Goal: Task Accomplishment & Management: Manage account settings

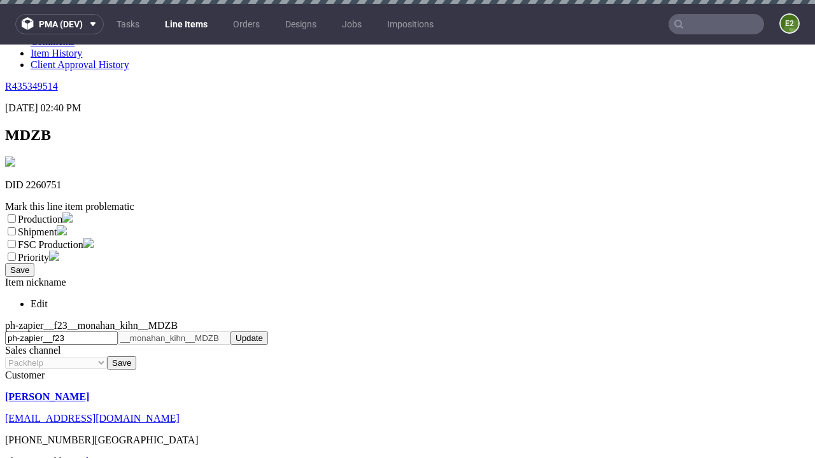
scroll to position [4, 0]
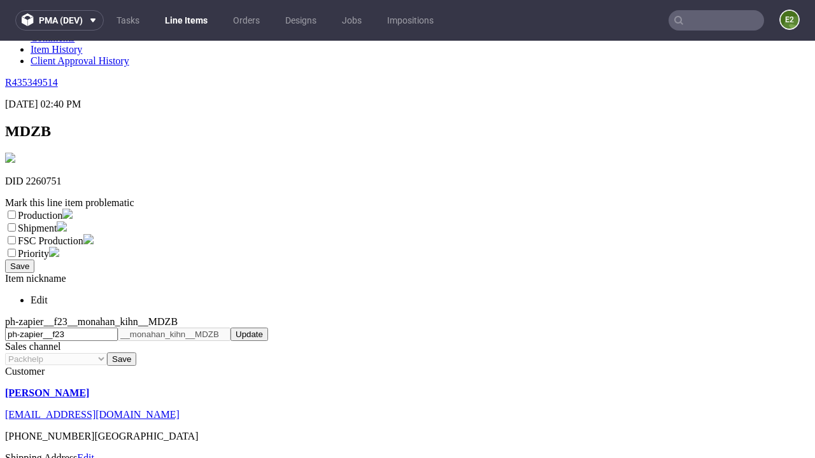
select select "dtp_ca_needed"
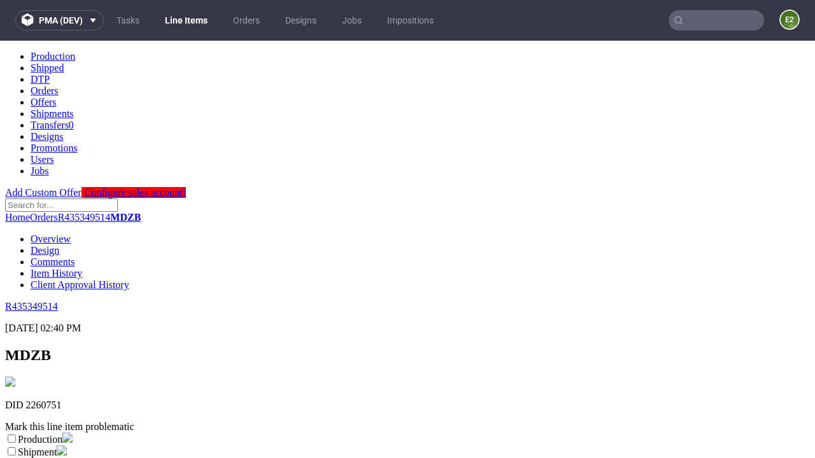
scroll to position [0, 0]
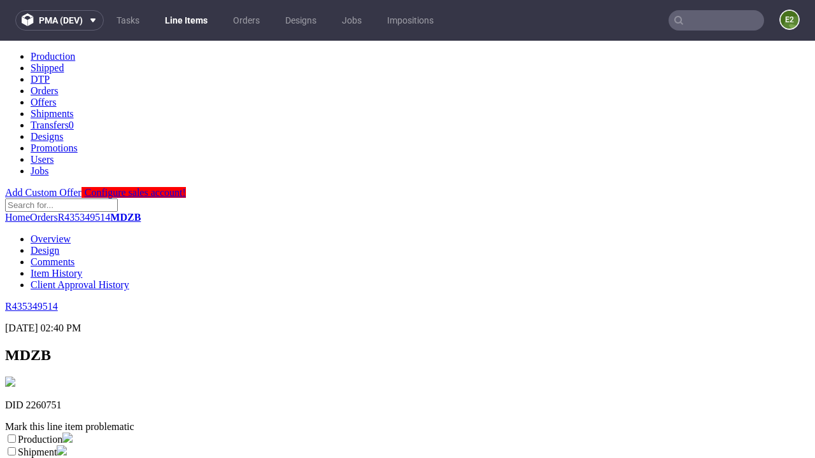
checkbox input "true"
